Goal: Navigation & Orientation: Find specific page/section

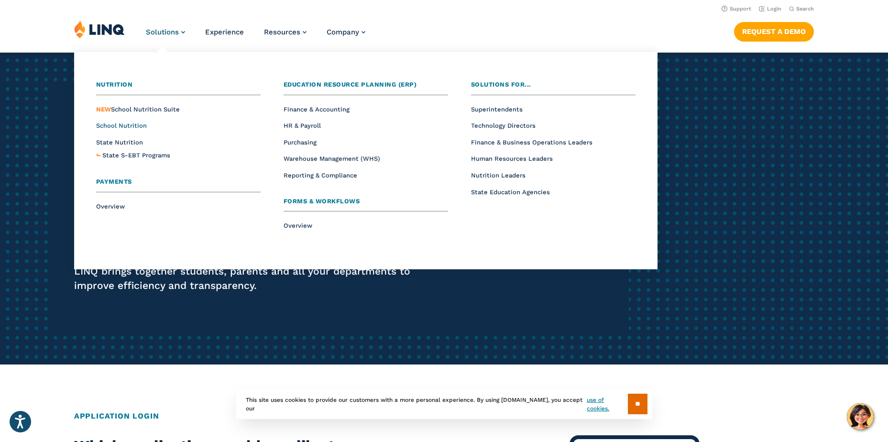
click at [135, 122] on span "School Nutrition" at bounding box center [121, 125] width 51 height 7
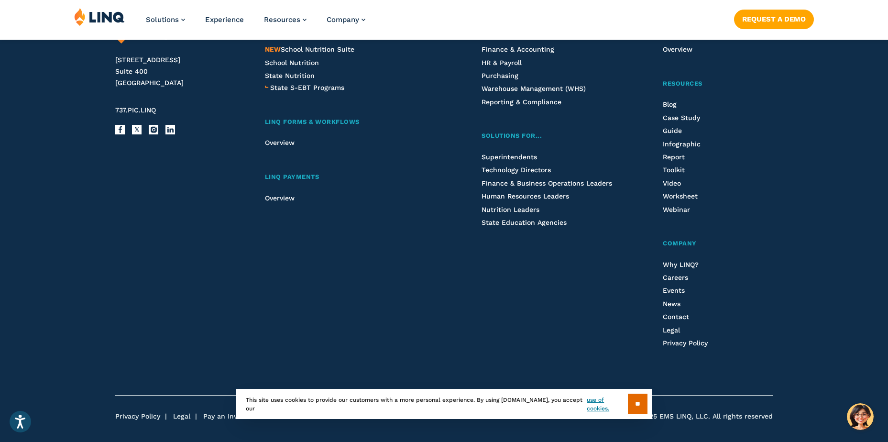
scroll to position [2295, 0]
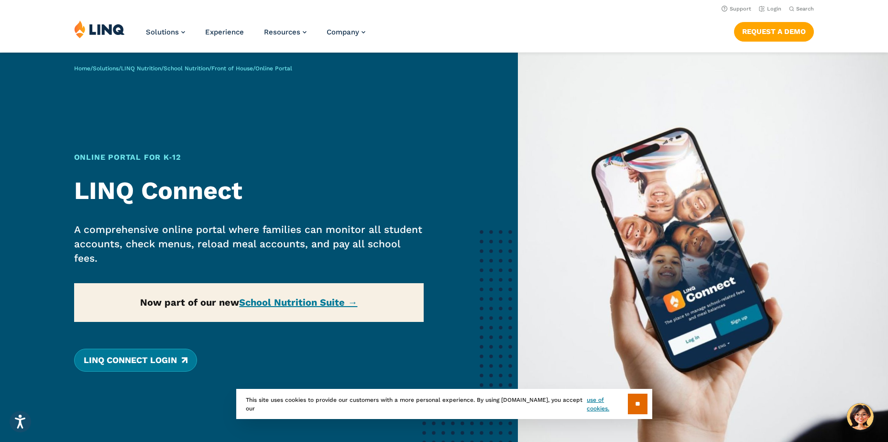
click at [140, 355] on link "LINQ Connect Login" at bounding box center [135, 360] width 123 height 23
